Goal: Task Accomplishment & Management: Use online tool/utility

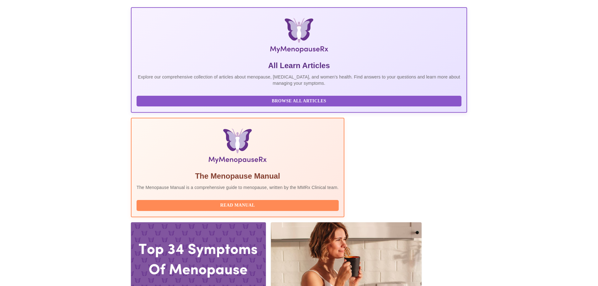
scroll to position [94, 0]
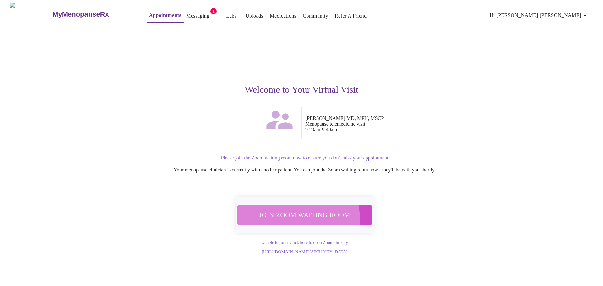
click at [288, 215] on span "Join Zoom Waiting Room" at bounding box center [305, 215] width 124 height 12
